Goal: Task Accomplishment & Management: Manage account settings

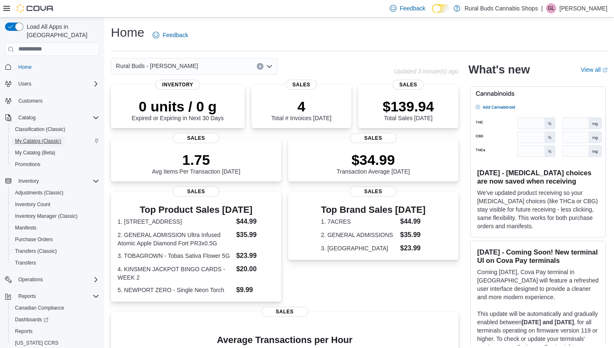
click at [43, 138] on span "My Catalog (Classic)" at bounding box center [38, 141] width 46 height 7
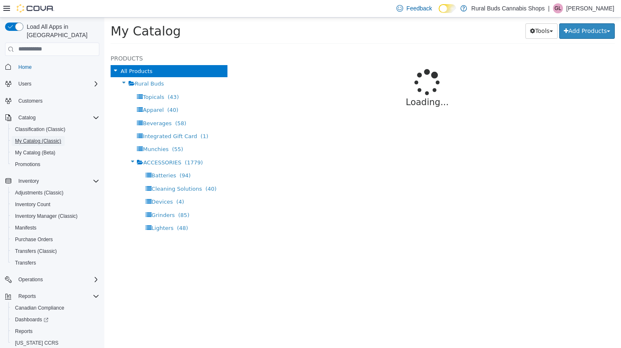
select select "**********"
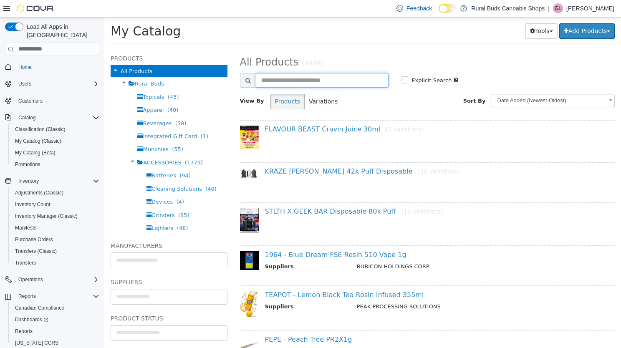
click at [282, 79] on input "text" at bounding box center [322, 80] width 133 height 15
type input "**********"
select select "**********"
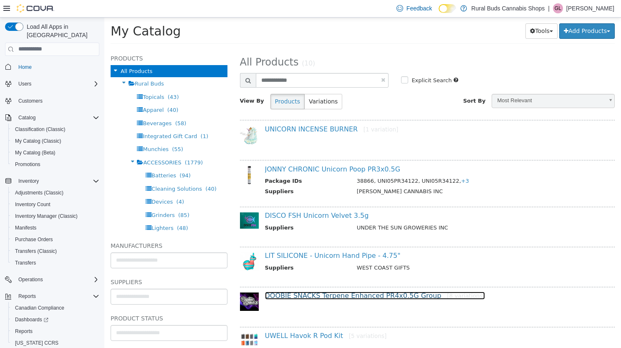
click at [333, 293] on link "DOOBIE SNACKS Terpene Enhanced PR4x0.5G Group [8 variations]" at bounding box center [375, 295] width 220 height 8
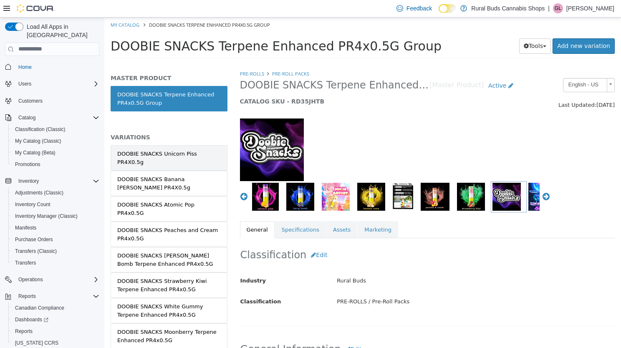
click at [193, 153] on div "DOOBIE SNACKS Unicorn Piss PR4X0.5g" at bounding box center [168, 157] width 103 height 16
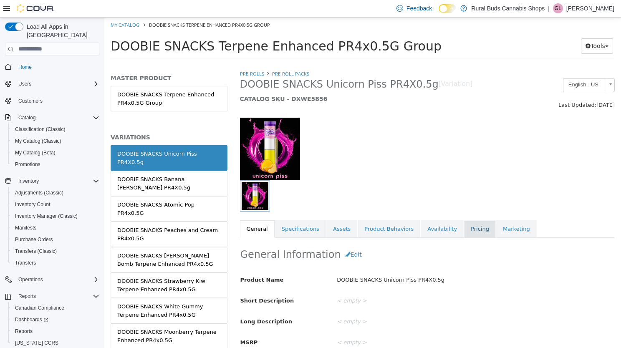
click at [464, 229] on link "Pricing" at bounding box center [480, 229] width 32 height 18
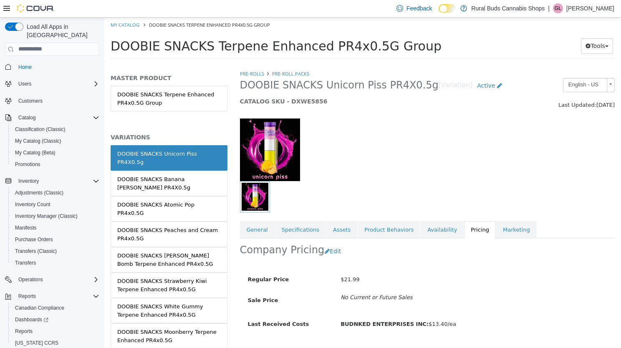
scroll to position [20, 0]
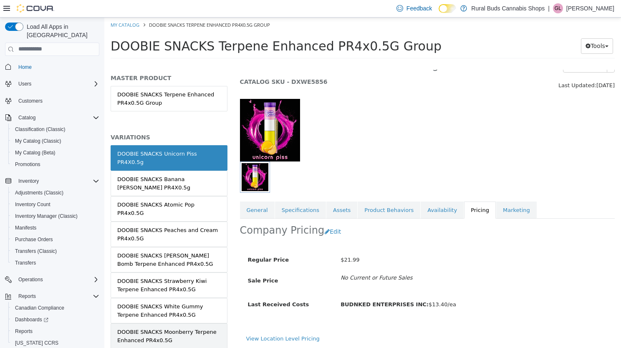
click at [151, 327] on div "DOOBIE SNACKS Moonberry Terpene Enhanced PR4x0.5G" at bounding box center [168, 335] width 103 height 16
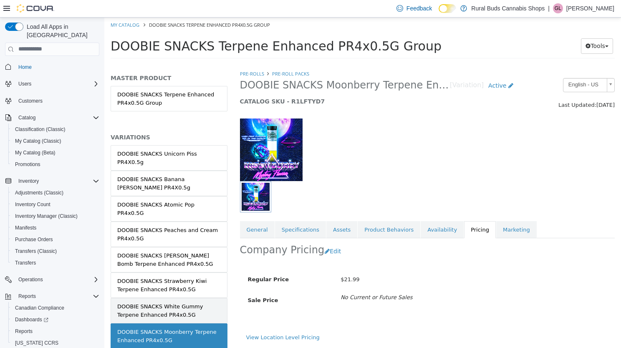
click at [176, 302] on div "DOOBIE SNACKS White Gummy Terpene Enhanced PR4x0.5G" at bounding box center [168, 310] width 103 height 16
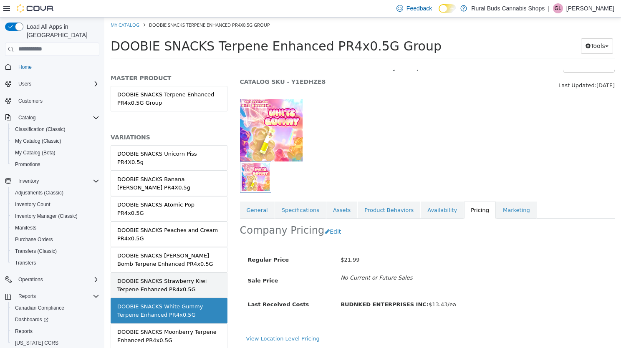
click at [192, 272] on link "DOOBIE SNACKS Strawberry Kiwi Terpene Enhanced PR4x0.5G" at bounding box center [169, 284] width 117 height 25
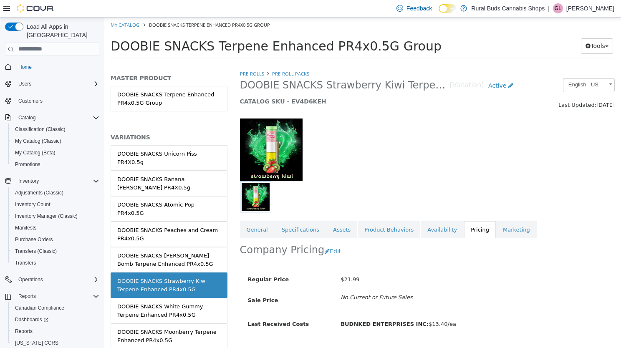
scroll to position [20, 0]
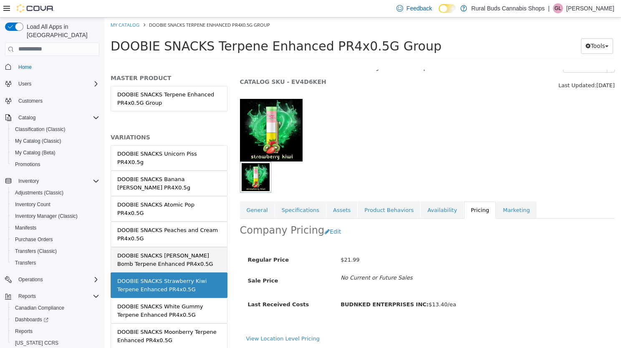
click at [198, 251] on div "DOOBIE SNACKS [PERSON_NAME] Bomb Terpene Enhanced PR4x0.5G" at bounding box center [168, 259] width 103 height 16
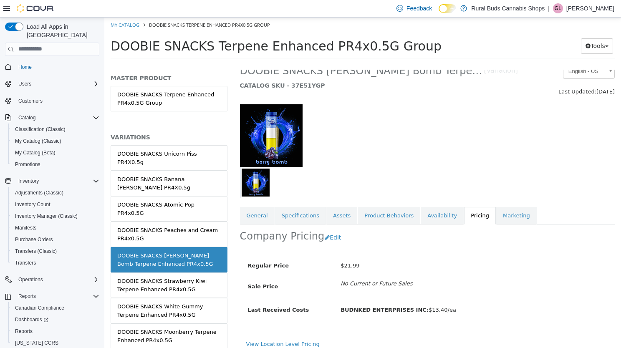
scroll to position [19, 0]
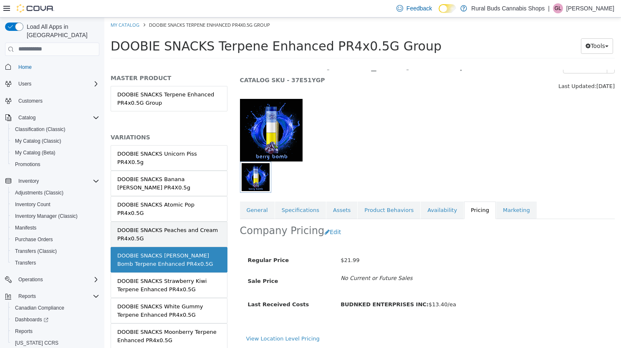
click at [186, 226] on div "DOOBIE SNACKS Peaches and Cream PR4x0.5G" at bounding box center [168, 234] width 103 height 16
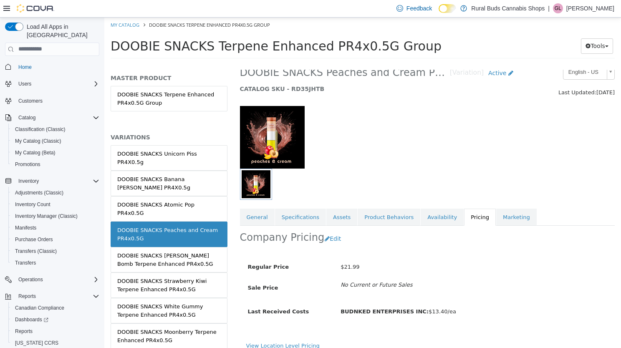
scroll to position [20, 0]
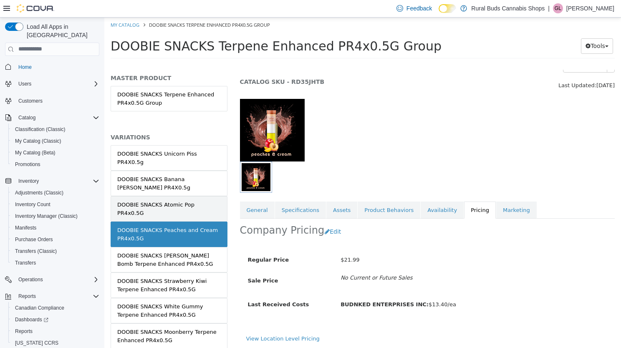
click at [207, 200] on div "DOOBIE SNACKS Atomic Pop PR4x0.5G" at bounding box center [168, 208] width 103 height 16
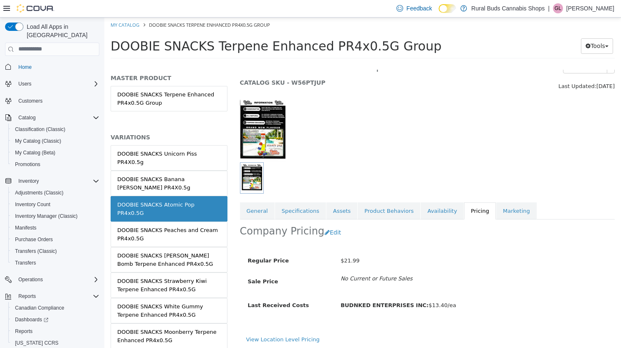
scroll to position [20, 0]
